Goal: Task Accomplishment & Management: Manage account settings

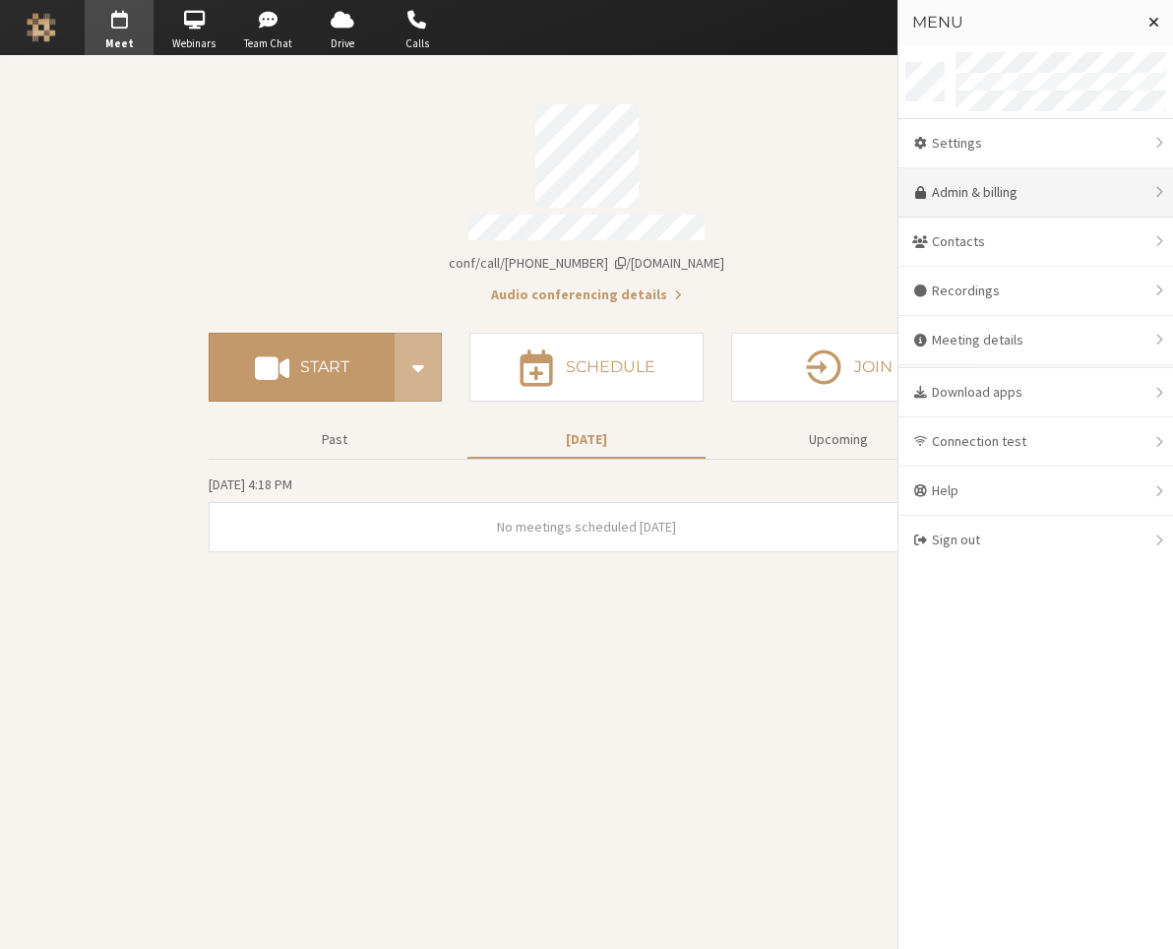
click at [1009, 192] on link "Admin & billing" at bounding box center [1035, 192] width 275 height 49
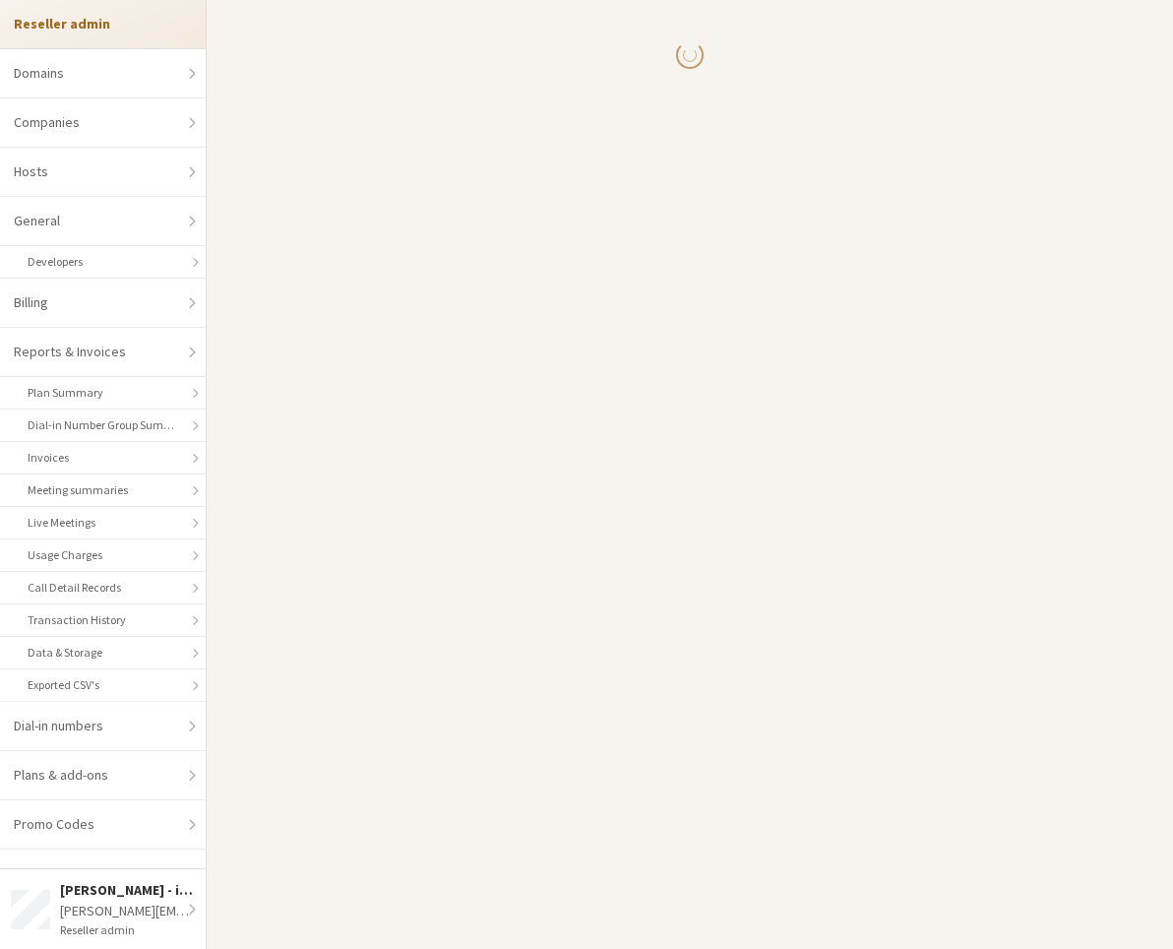
select select "10"
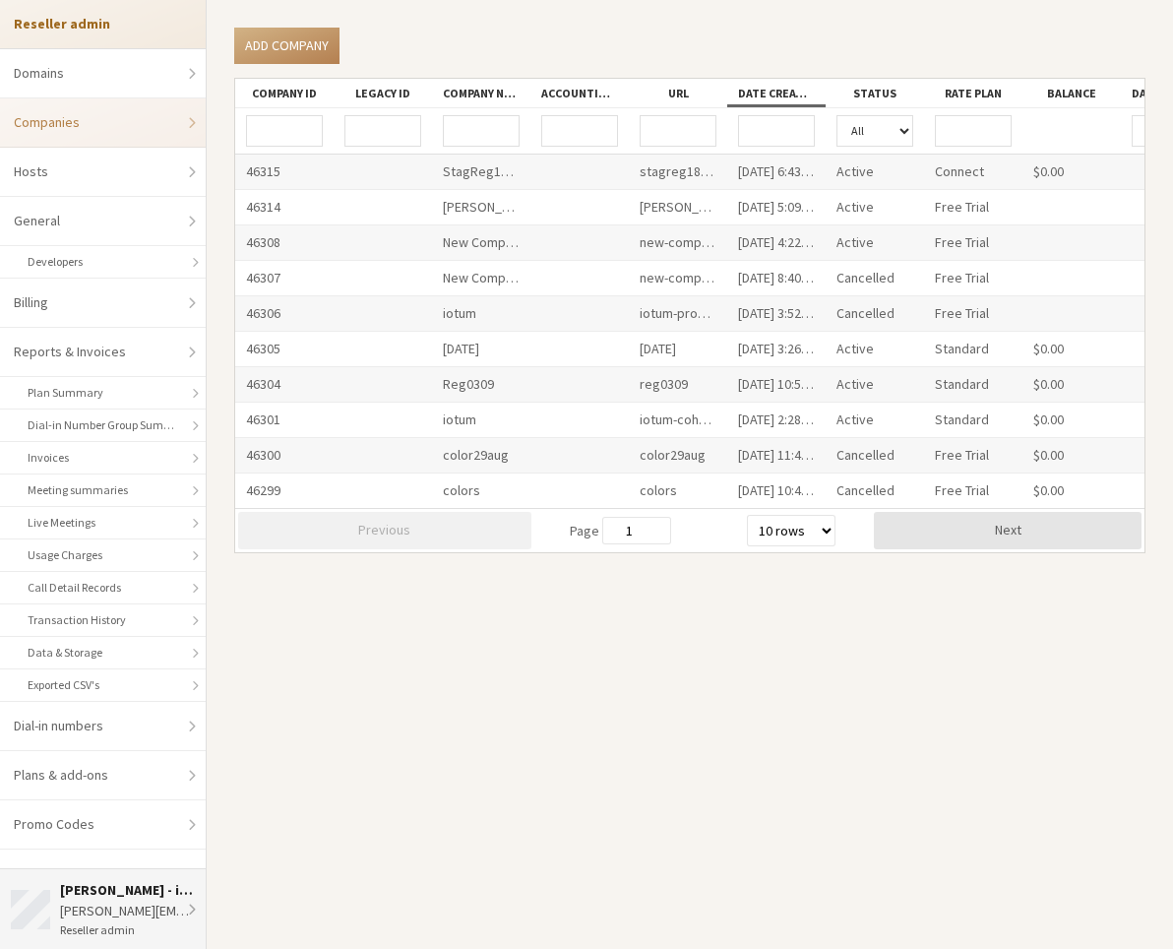
click at [82, 821] on div "[PERSON_NAME] - iotum" at bounding box center [128, 890] width 136 height 21
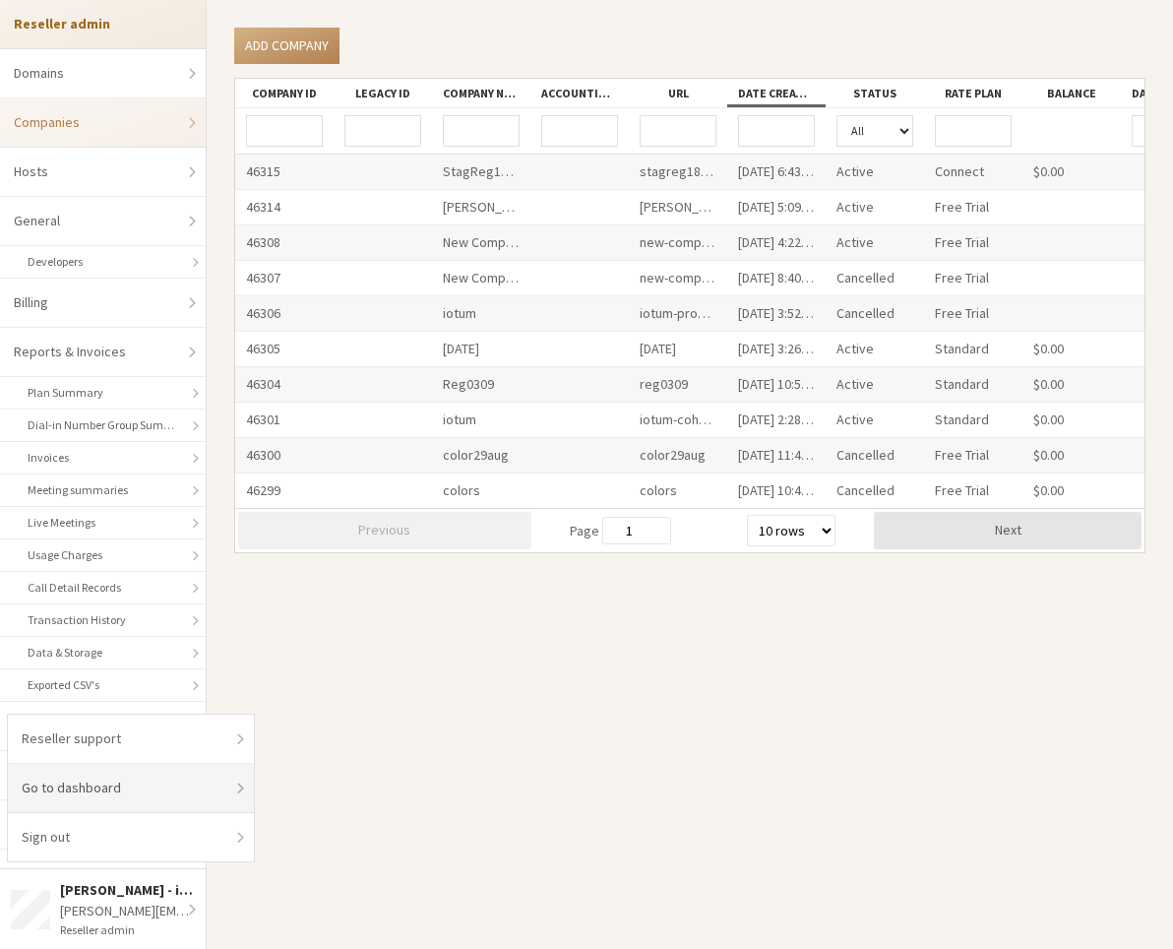
click at [132, 792] on link "Go to dashboard" at bounding box center [131, 788] width 246 height 49
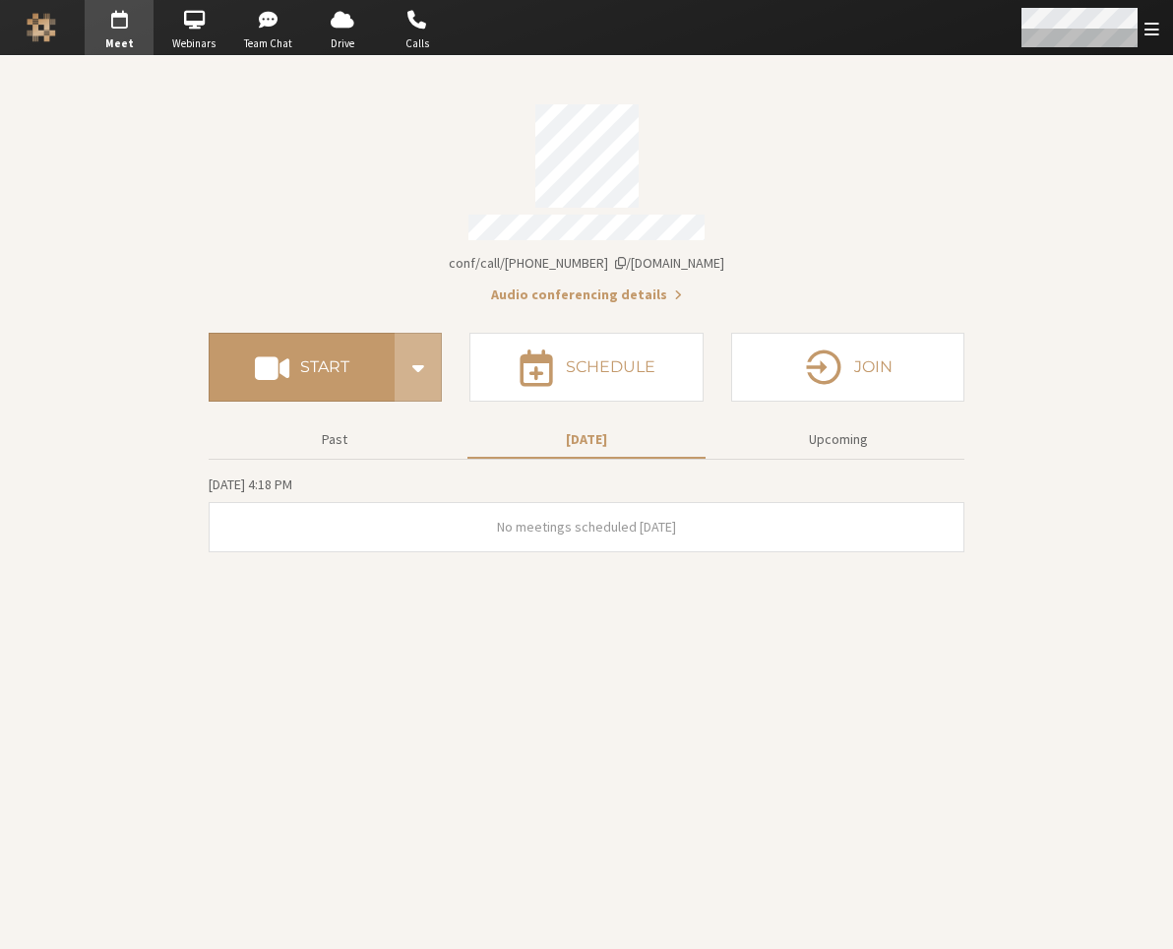
click at [1119, 47] on div "Open menu" at bounding box center [1089, 27] width 168 height 55
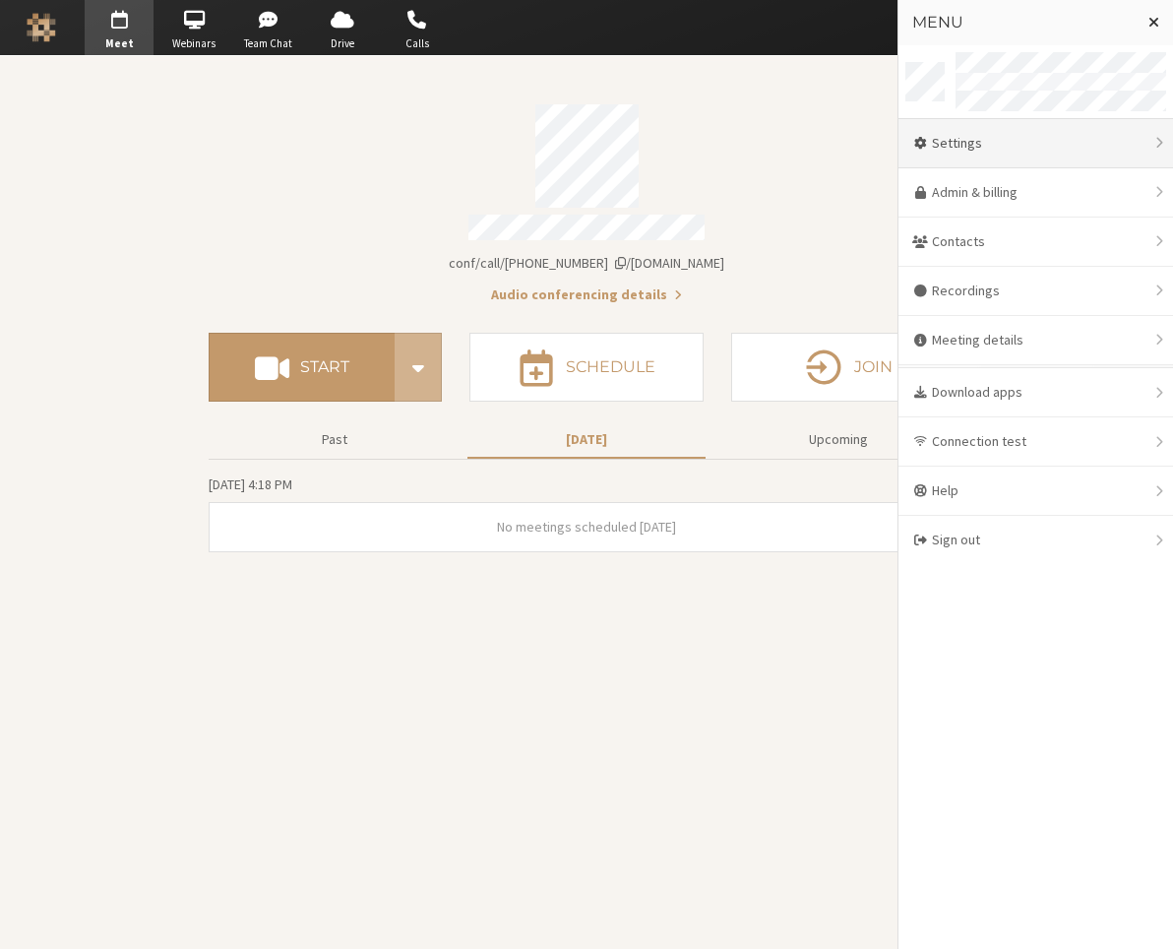
click at [1030, 130] on div "Settings" at bounding box center [1035, 143] width 275 height 49
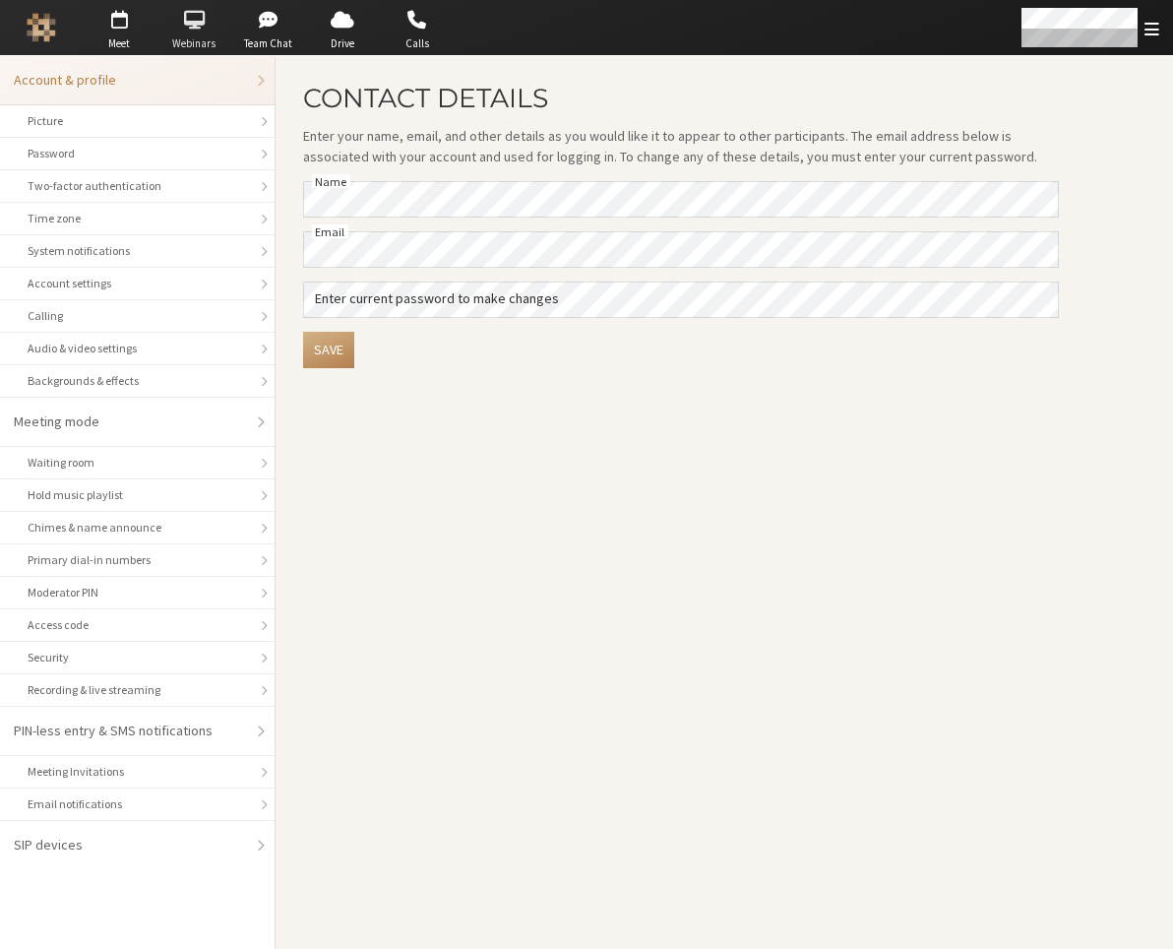
click at [197, 15] on span "button" at bounding box center [193, 19] width 69 height 31
